Goal: Task Accomplishment & Management: Complete application form

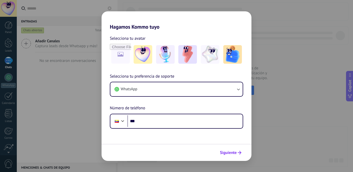
click at [233, 155] on button "Siguiente" at bounding box center [230, 153] width 26 height 9
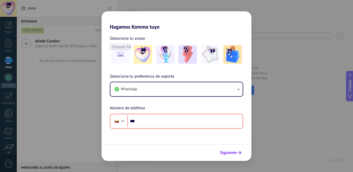
click at [237, 152] on span "Siguiente" at bounding box center [230, 153] width 21 height 4
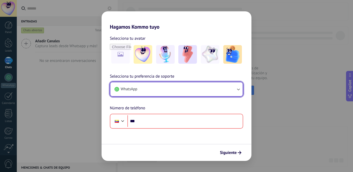
click at [172, 90] on button "WhatsApp" at bounding box center [176, 89] width 132 height 14
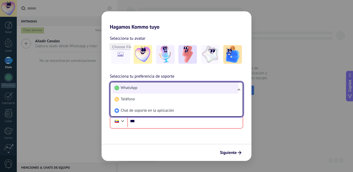
click at [172, 90] on li "WhatsApp" at bounding box center [175, 87] width 126 height 11
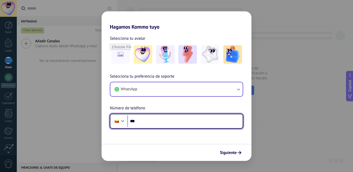
click at [120, 124] on div at bounding box center [117, 121] width 10 height 11
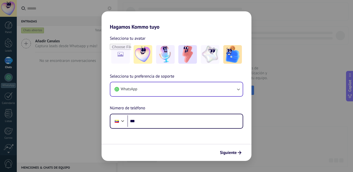
click at [312, 46] on div "Hagamos Kommo tuyo Selecciona tu avatar Selecciona tu preferencia de soporte Wh…" at bounding box center [176, 86] width 353 height 172
click at [227, 152] on span "Siguiente" at bounding box center [228, 153] width 17 height 4
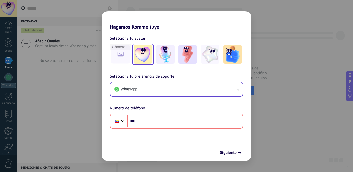
click at [140, 53] on img at bounding box center [143, 54] width 19 height 19
click at [235, 152] on span "Siguiente" at bounding box center [228, 153] width 17 height 4
click at [64, 65] on div "Hagamos Kommo tuyo Selecciona tu avatar Restablecer Selecciona tu preferencia d…" at bounding box center [176, 86] width 353 height 172
